Goal: Find specific page/section: Find specific page/section

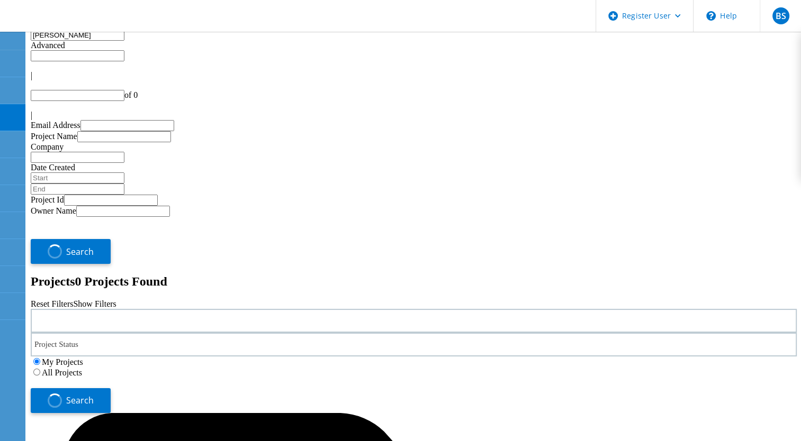
type input "1"
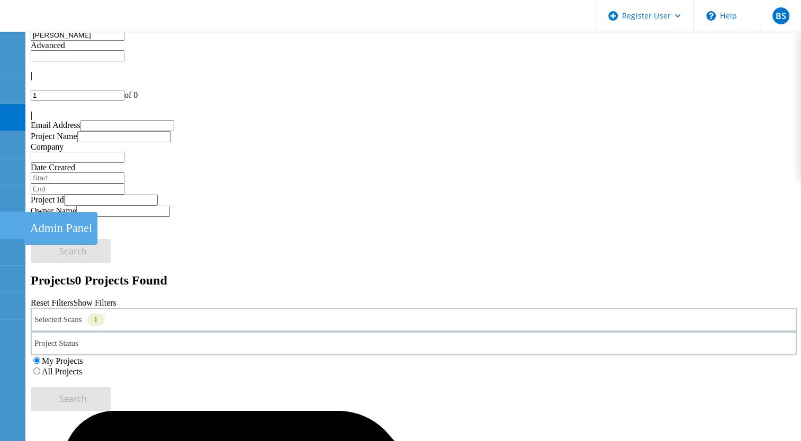
click at [6, 221] on use at bounding box center [6, 221] width 0 height 0
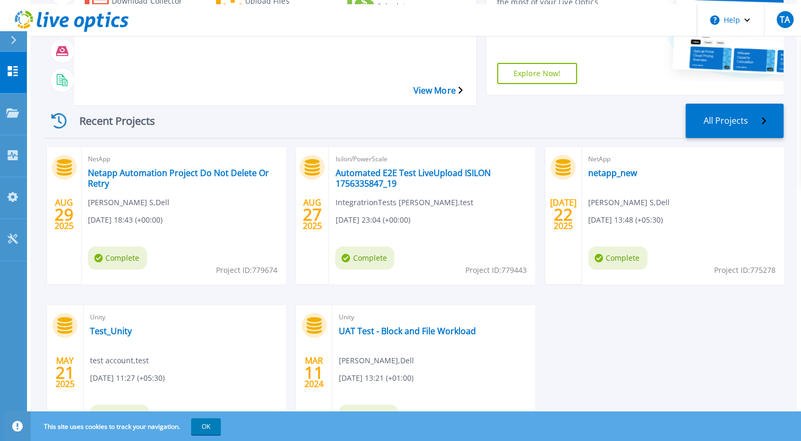
scroll to position [189, 0]
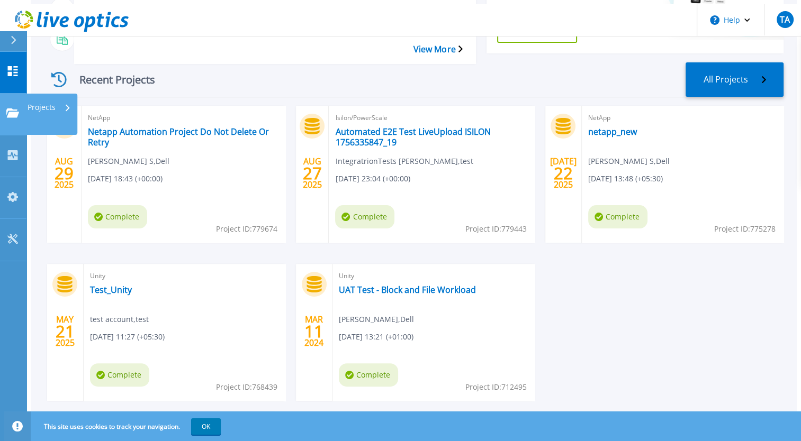
click at [2, 94] on link "Projects Projects" at bounding box center [13, 115] width 26 height 42
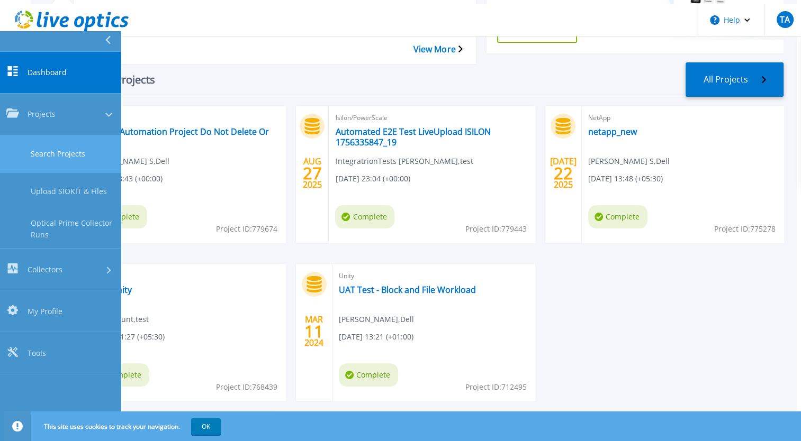
click at [80, 135] on link "Search Projects" at bounding box center [60, 154] width 121 height 38
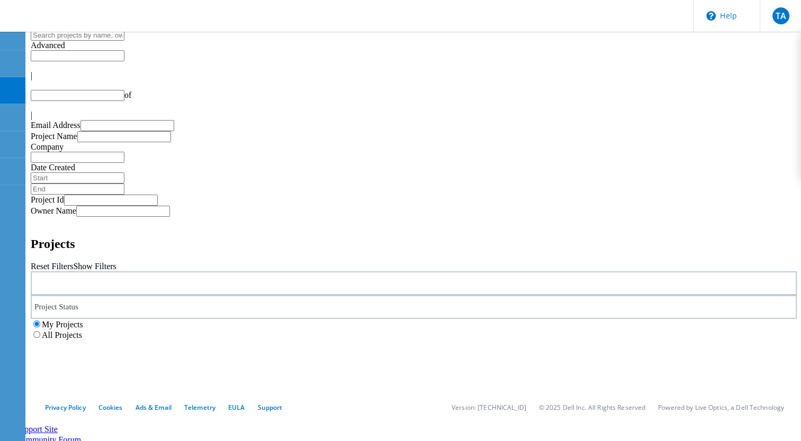
type input "1"
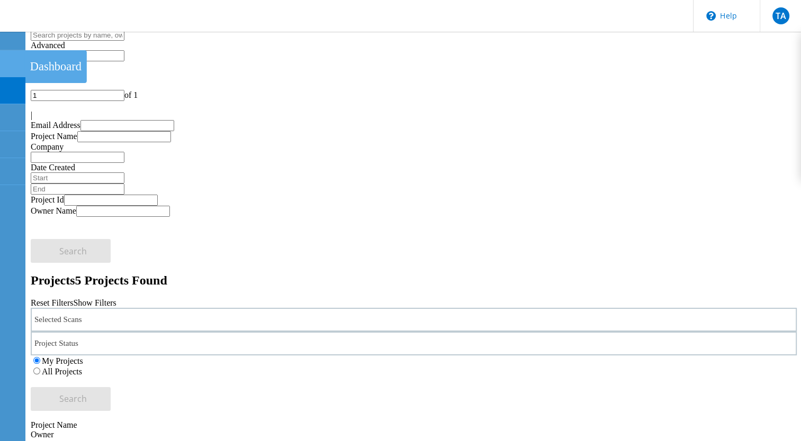
click at [6, 59] on use at bounding box center [6, 59] width 0 height 0
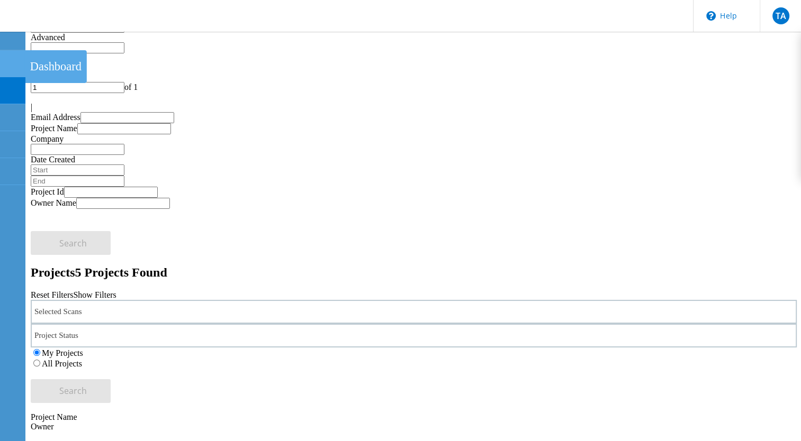
scroll to position [15, 0]
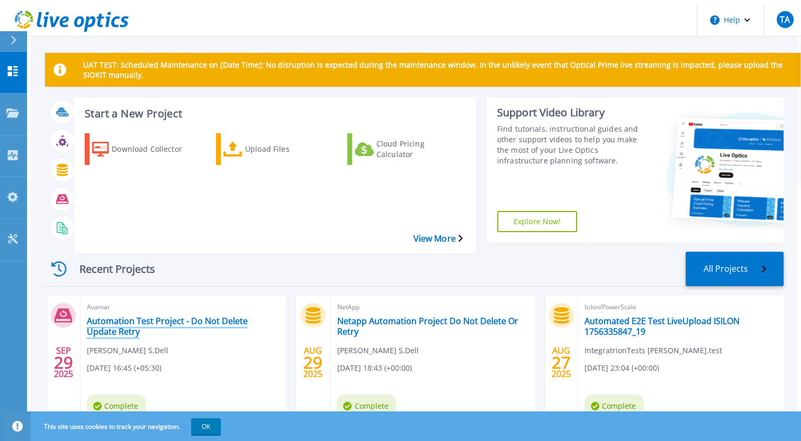
click at [98, 316] on link "Automation Test Project - Do Not Delete Update Retry" at bounding box center [183, 326] width 193 height 21
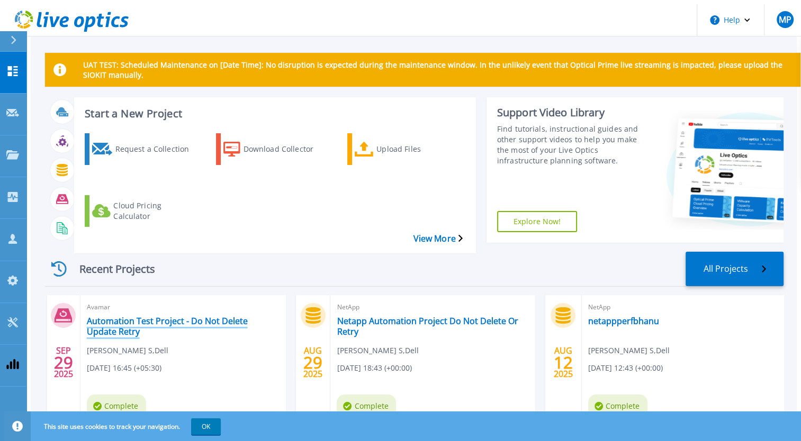
click at [164, 316] on link "Automation Test Project - Do Not Delete Update Retry" at bounding box center [183, 326] width 193 height 21
